Goal: Task Accomplishment & Management: Complete application form

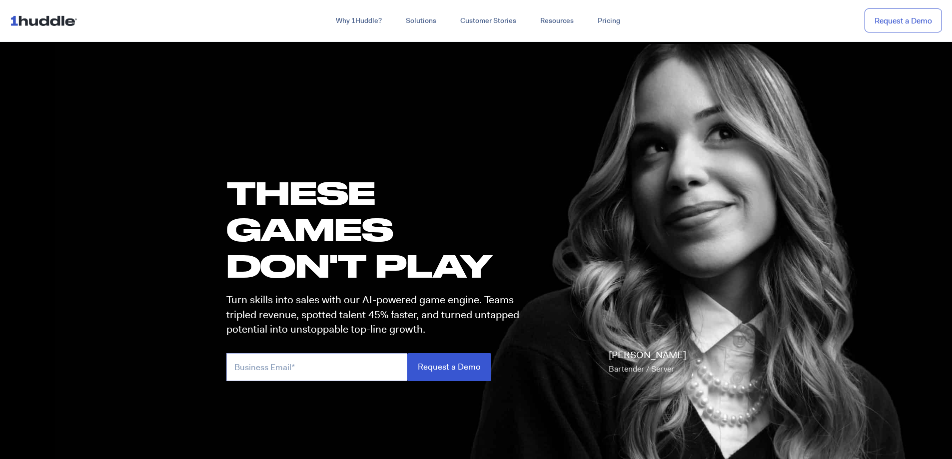
click at [252, 368] on input "email" at bounding box center [316, 366] width 181 height 27
click at [244, 369] on input "A" at bounding box center [316, 366] width 181 height 27
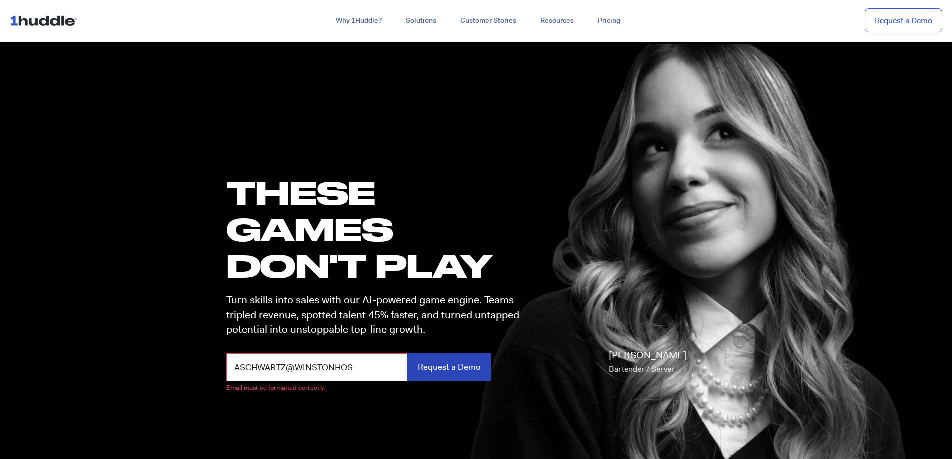
type input "ASCHWARTZ@WINSTONHOS"
click at [431, 373] on input "Request a Demo" at bounding box center [449, 366] width 84 height 27
click at [431, 369] on input "Request a Demo" at bounding box center [449, 366] width 84 height 27
